Goal: Information Seeking & Learning: Learn about a topic

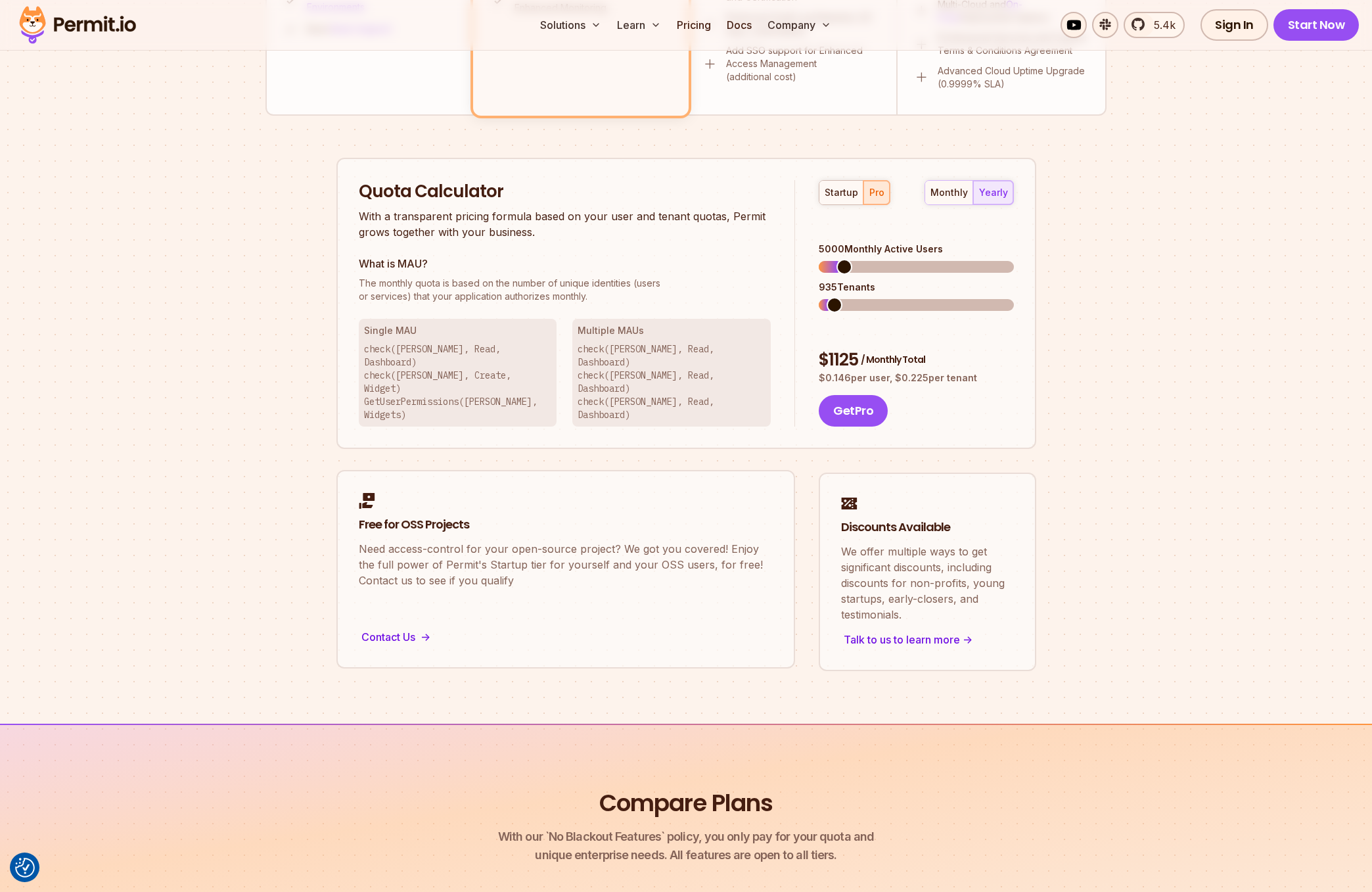
scroll to position [673, 0]
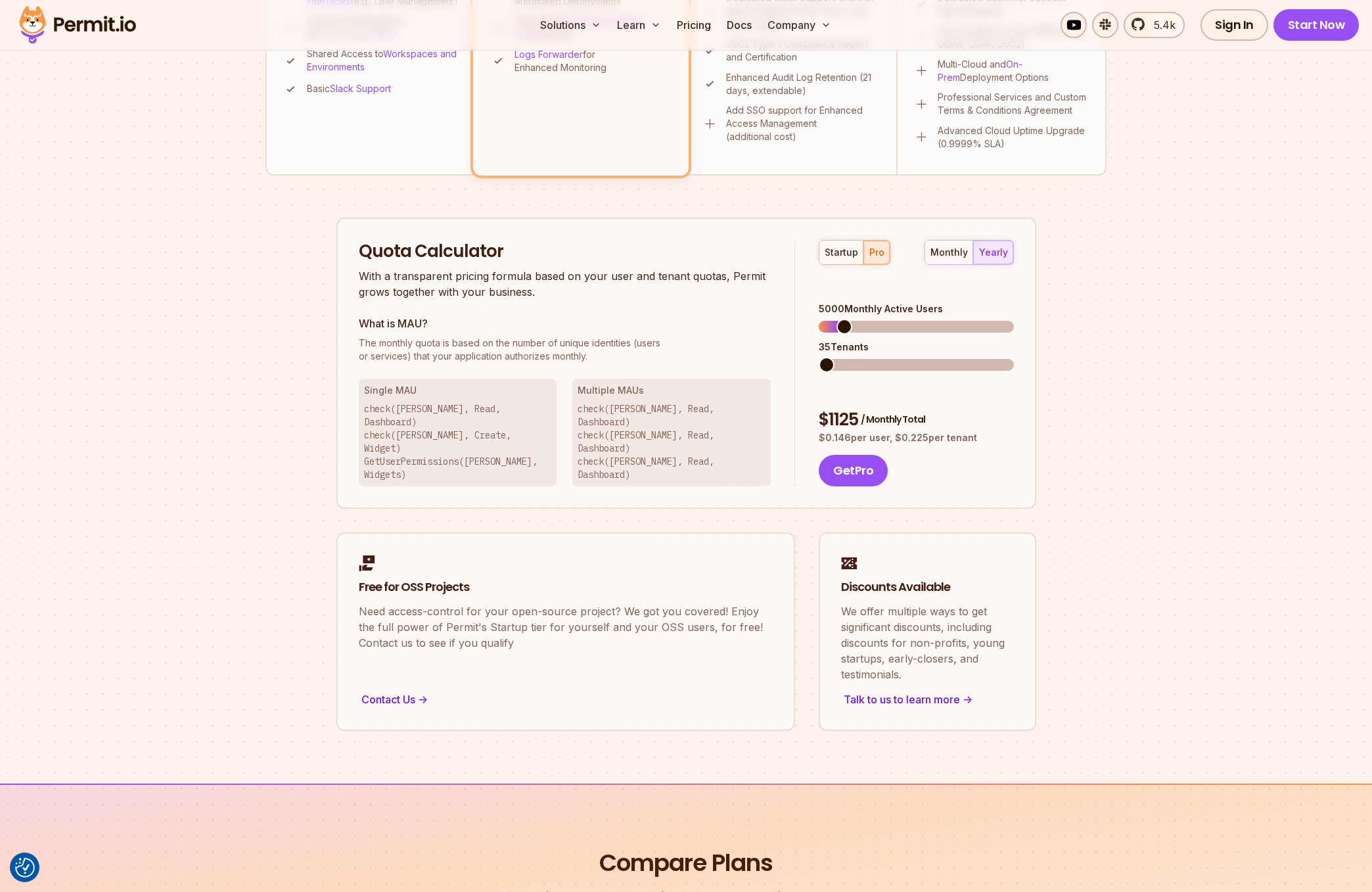
click at [819, 357] on span at bounding box center [827, 365] width 16 height 16
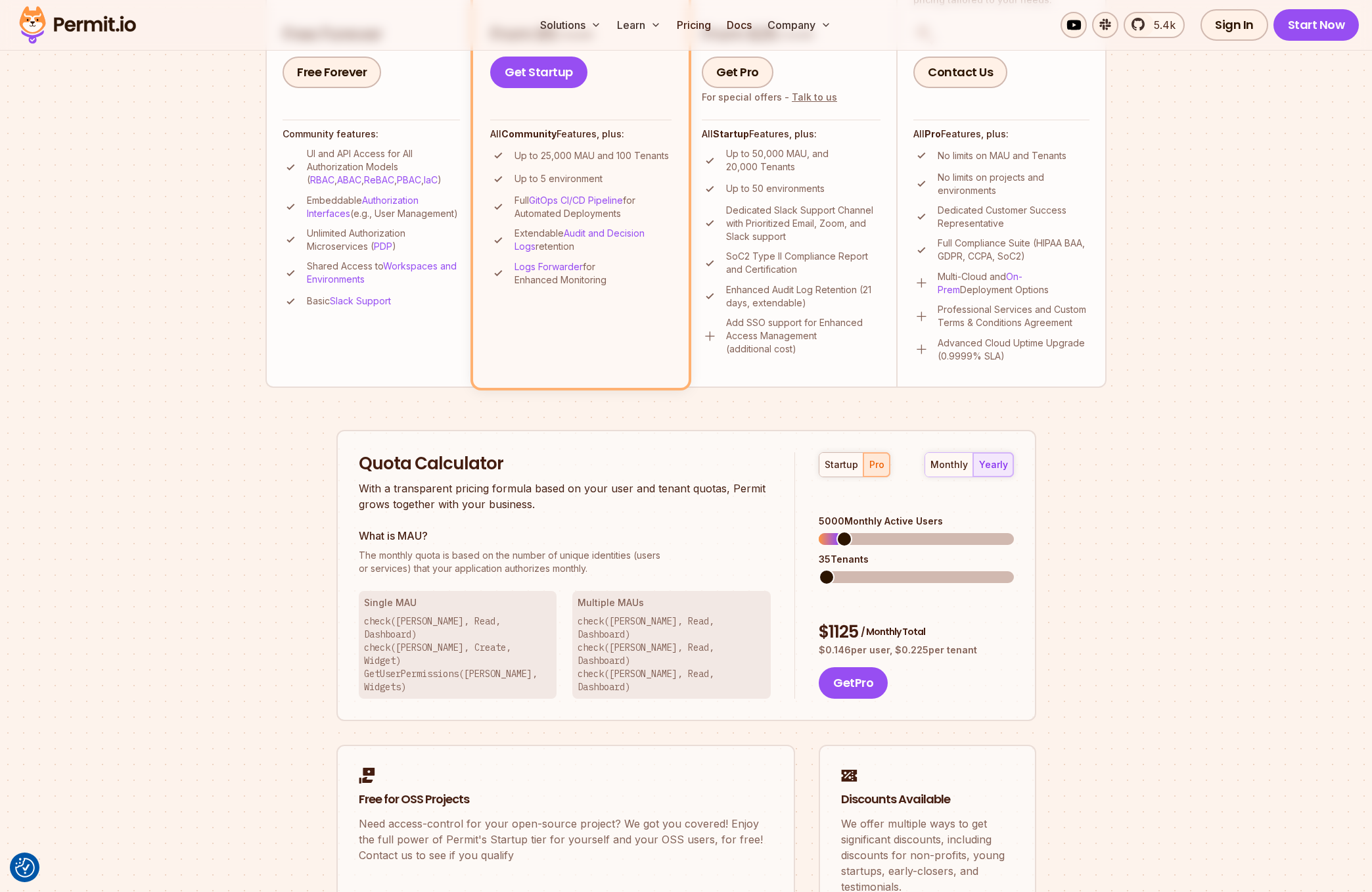
scroll to position [298, 0]
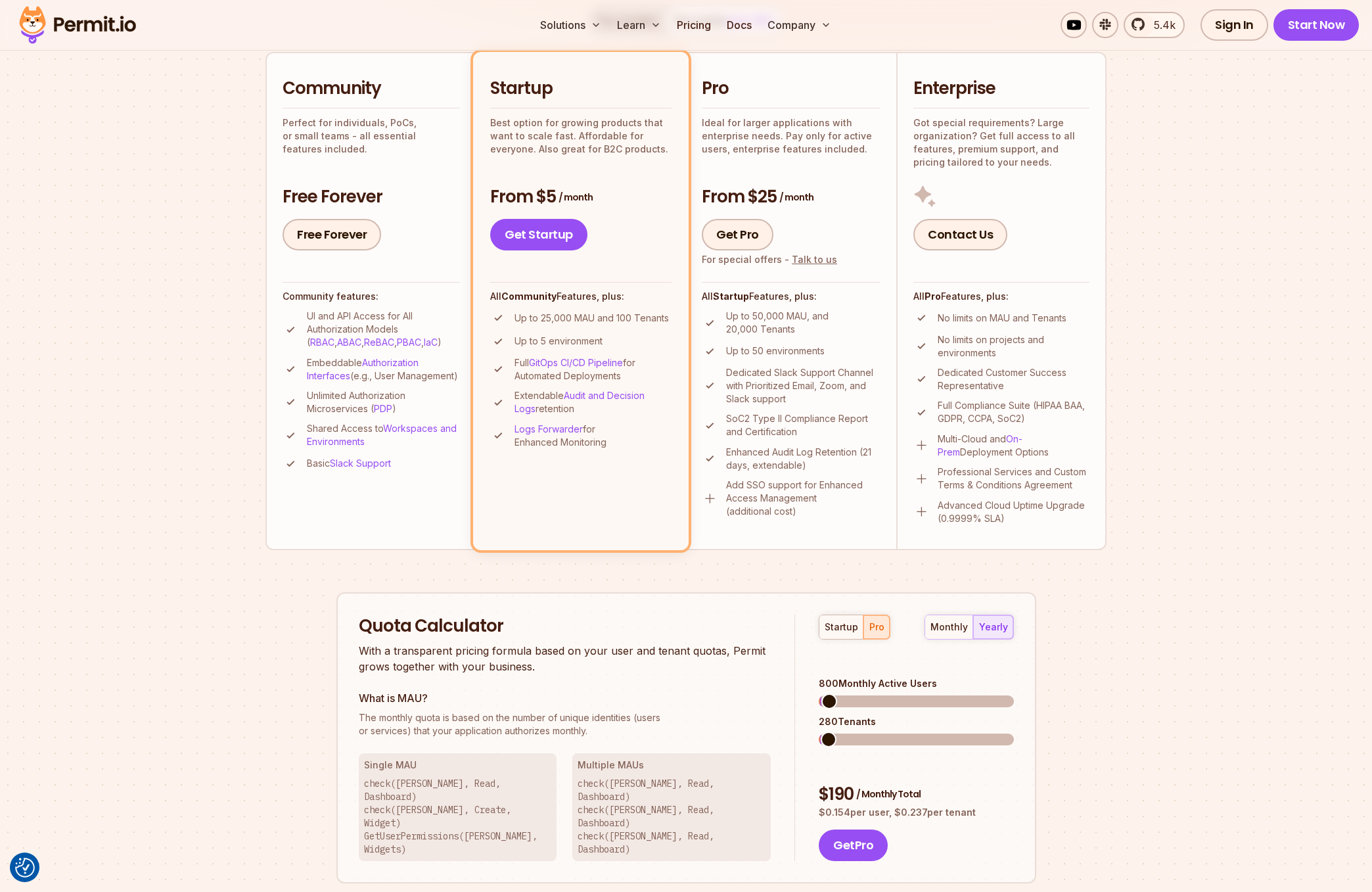
click at [821, 693] on span at bounding box center [829, 701] width 16 height 16
click at [819, 731] on span at bounding box center [827, 739] width 16 height 16
click at [1123, 652] on section "Permit Pricing From Free to Predictable Scaling From a startup with 100 users t…" at bounding box center [686, 447] width 1372 height 1422
click at [960, 630] on div "monthly" at bounding box center [949, 626] width 38 height 13
click at [986, 630] on div "yearly" at bounding box center [994, 626] width 29 height 13
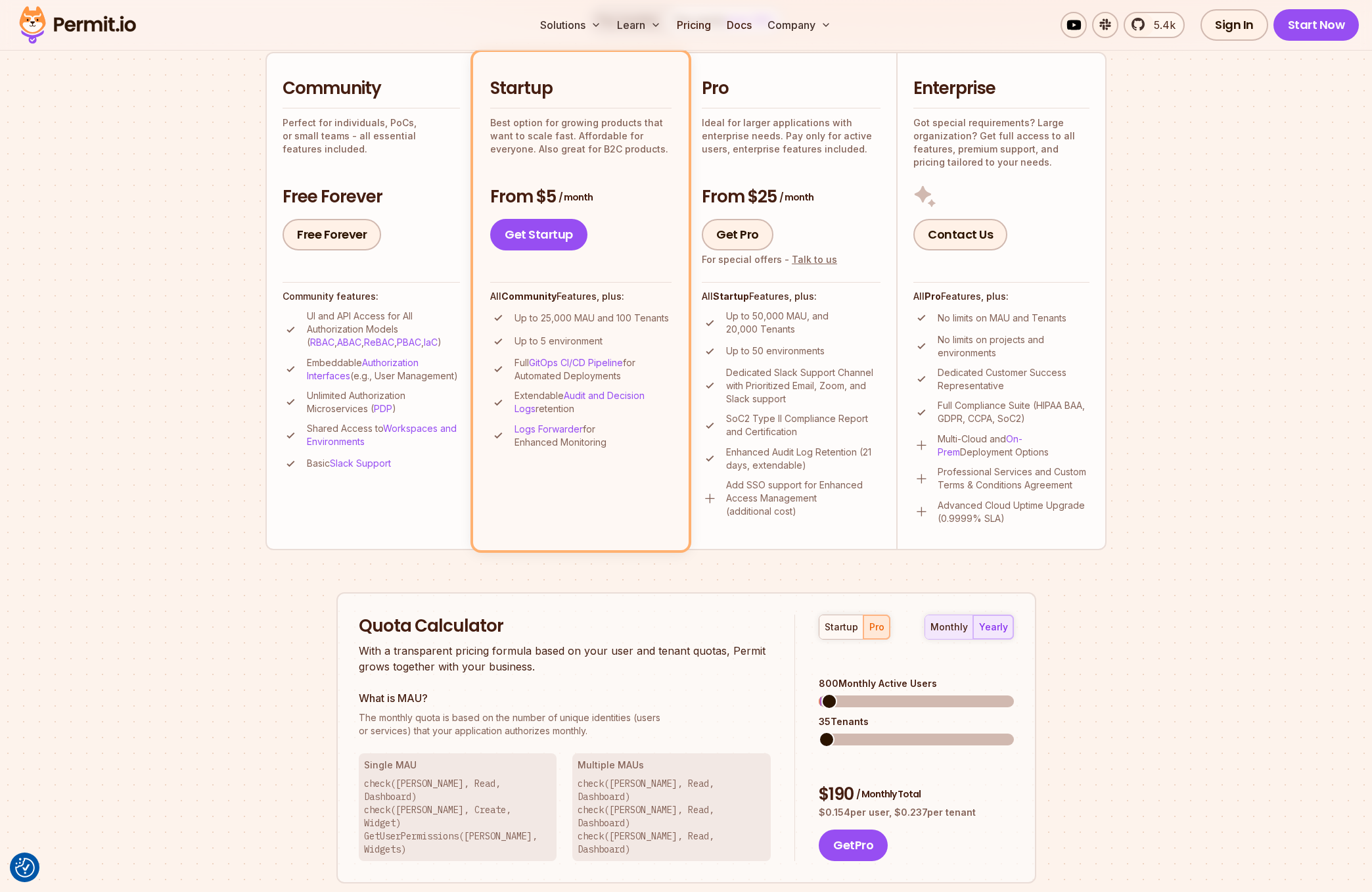
click at [950, 631] on div "monthly" at bounding box center [949, 626] width 38 height 13
click at [978, 630] on button "yearly" at bounding box center [993, 626] width 40 height 24
click at [941, 632] on div "monthly" at bounding box center [949, 626] width 38 height 13
click at [986, 629] on div "yearly" at bounding box center [994, 626] width 29 height 13
click at [748, 509] on p "Add SSO support for Enhanced Access Management (additional cost)" at bounding box center [803, 498] width 154 height 39
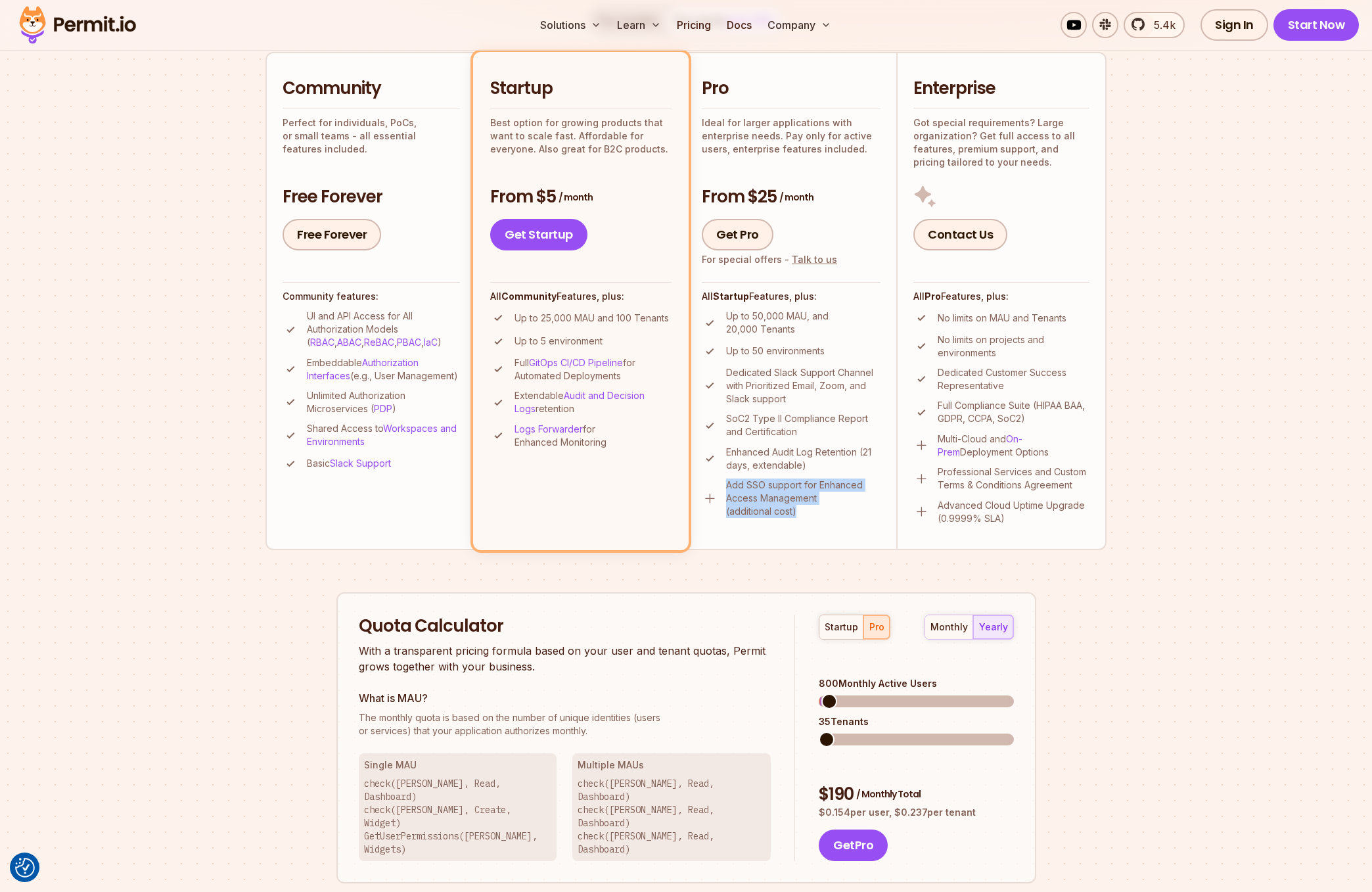
drag, startPoint x: 727, startPoint y: 484, endPoint x: 868, endPoint y: 525, distance: 146.8
click at [868, 525] on li "Pro Ideal for larger applications with enterprise needs. Pay only for active us…" at bounding box center [791, 301] width 211 height 498
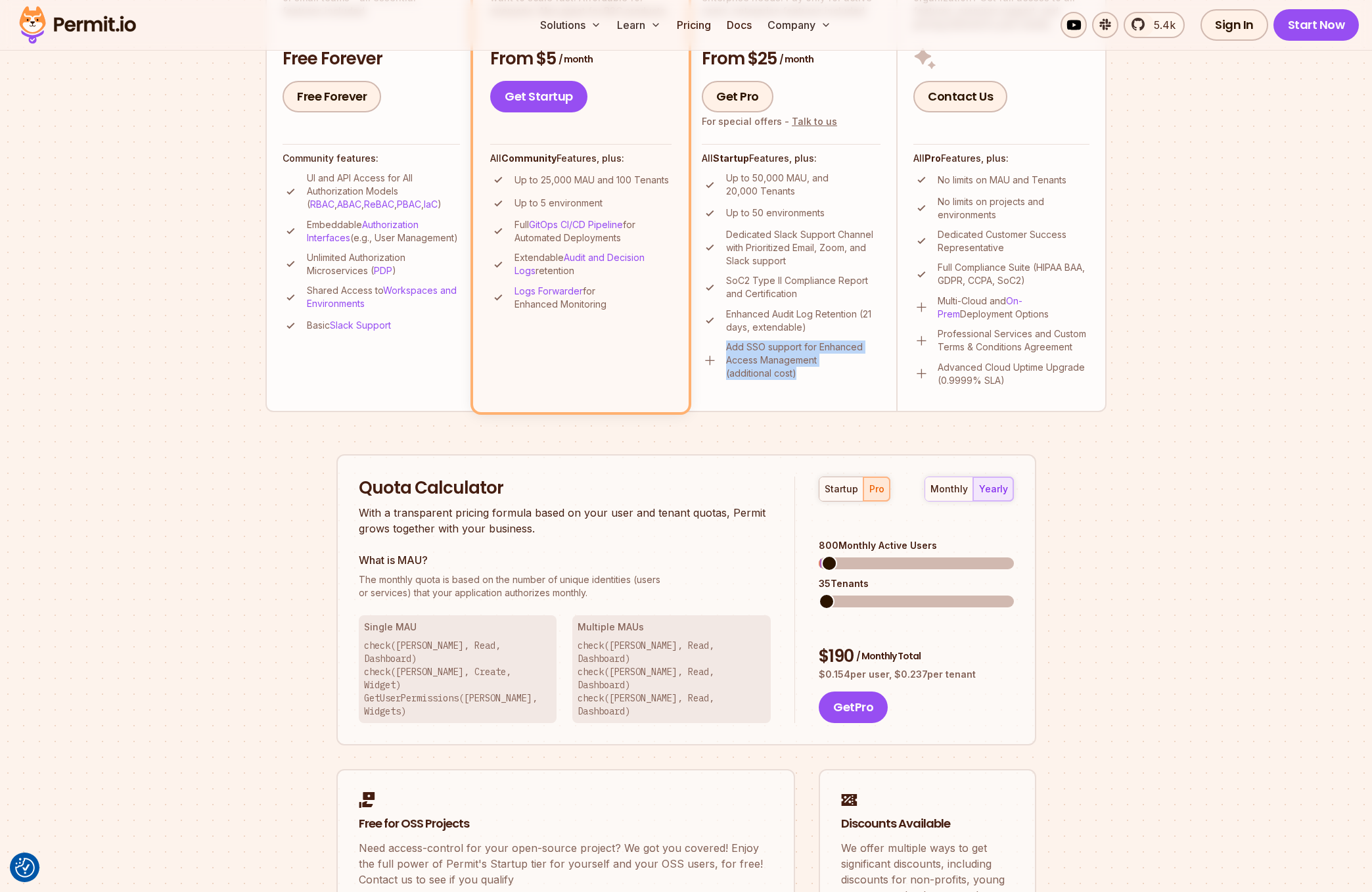
scroll to position [647, 0]
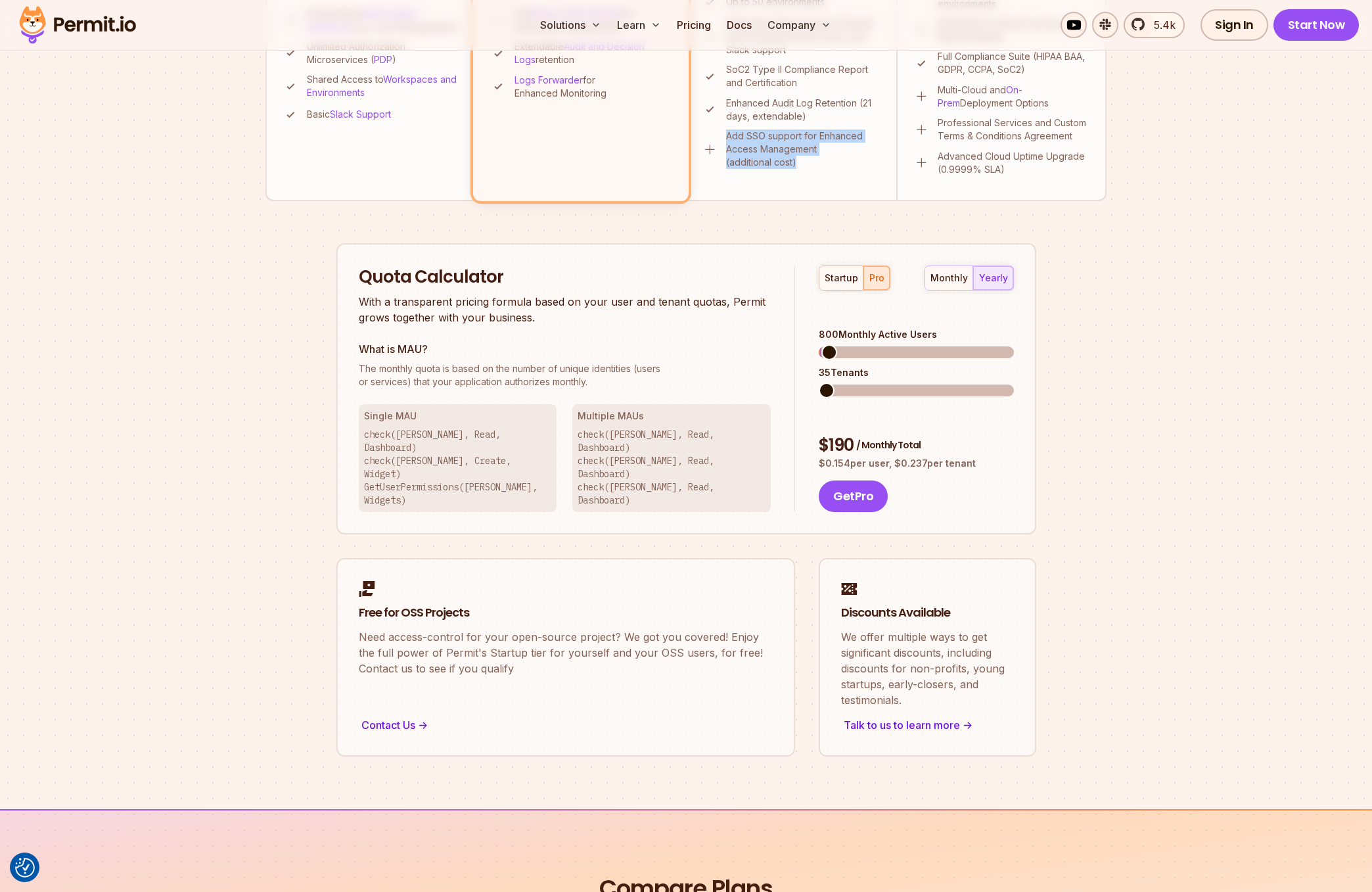
click at [819, 383] on span at bounding box center [827, 391] width 16 height 16
